Goal: Task Accomplishment & Management: Manage account settings

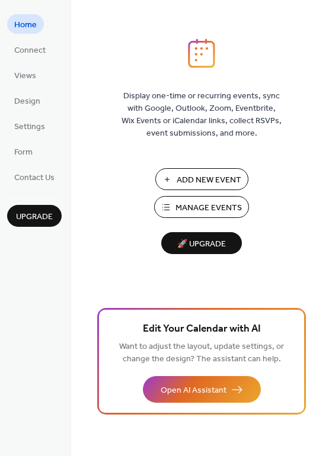
click at [36, 49] on span "Connect" at bounding box center [29, 50] width 31 height 12
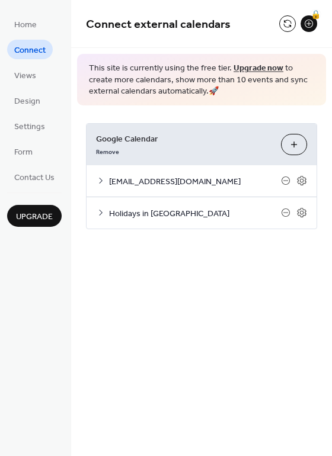
click at [300, 142] on button "Choose Calendars" at bounding box center [294, 144] width 26 height 21
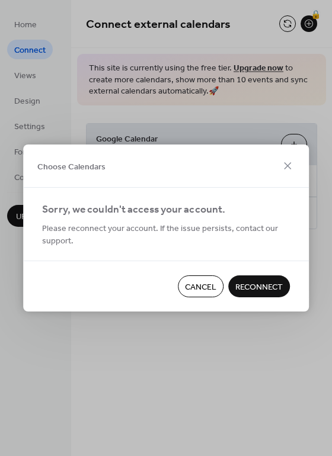
click at [202, 283] on span "Cancel" at bounding box center [200, 287] width 31 height 12
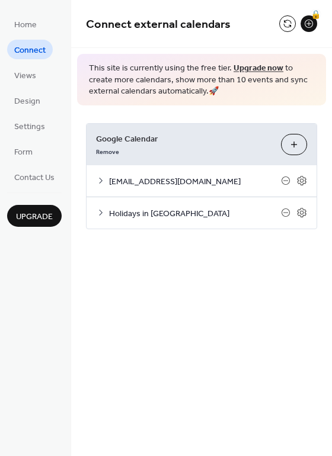
click at [303, 179] on icon at bounding box center [302, 181] width 4 height 4
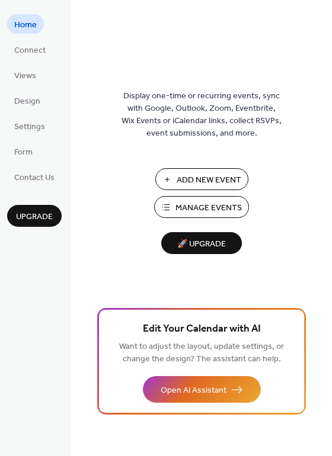
click at [34, 126] on span "Settings" at bounding box center [29, 127] width 31 height 12
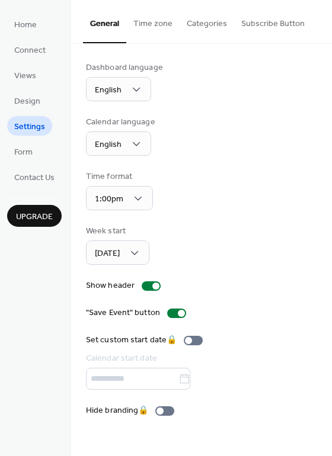
click at [34, 49] on span "Connect" at bounding box center [29, 50] width 31 height 12
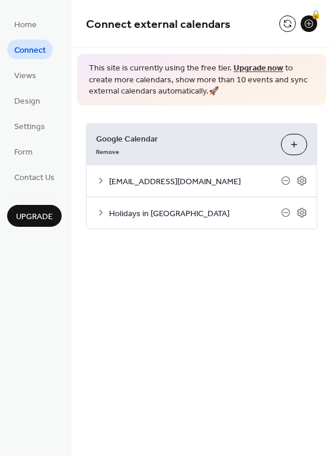
click at [182, 214] on span "Holidays in [GEOGRAPHIC_DATA]" at bounding box center [195, 213] width 172 height 12
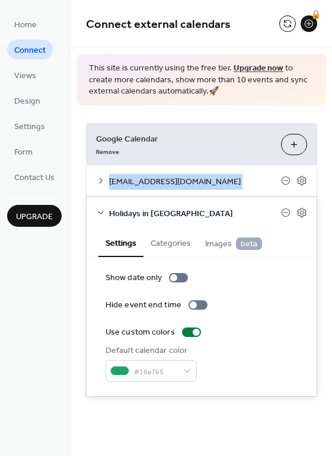
drag, startPoint x: 328, startPoint y: 142, endPoint x: 328, endPoint y: 196, distance: 54.5
click at [328, 196] on div "Google Calendar Remove Choose Calendars mckeancountyhistoricalsociety@gmail.com…" at bounding box center [201, 259] width 261 height 309
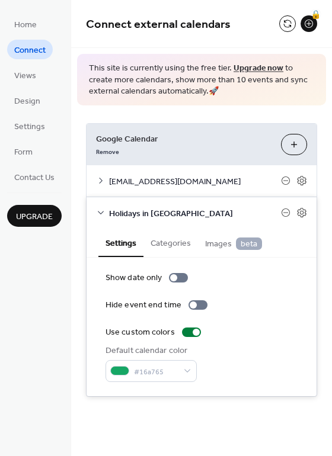
click at [193, 212] on span "Holidays in [GEOGRAPHIC_DATA]" at bounding box center [195, 213] width 172 height 12
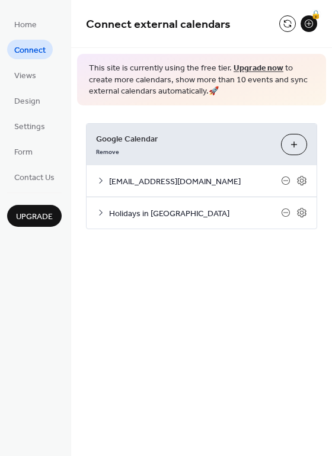
click at [303, 210] on icon at bounding box center [301, 212] width 11 height 11
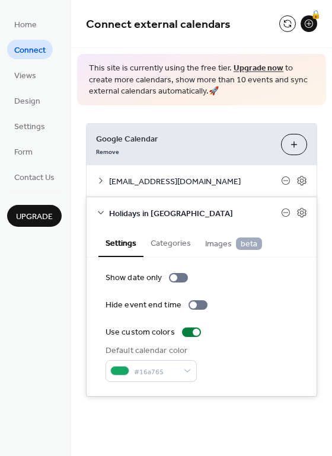
click at [275, 318] on div "Show date only Hide event end time Use custom colors Default calendar color #16…" at bounding box center [201, 327] width 192 height 110
click at [308, 24] on div "🔒" at bounding box center [308, 23] width 17 height 17
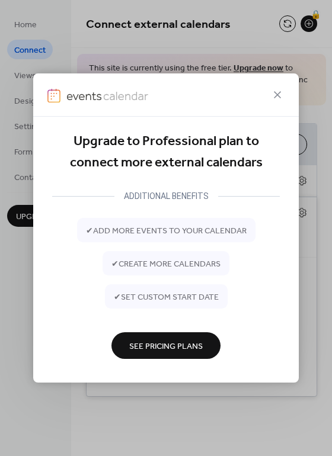
click at [281, 94] on icon at bounding box center [277, 95] width 14 height 14
